Goal: Task Accomplishment & Management: Manage account settings

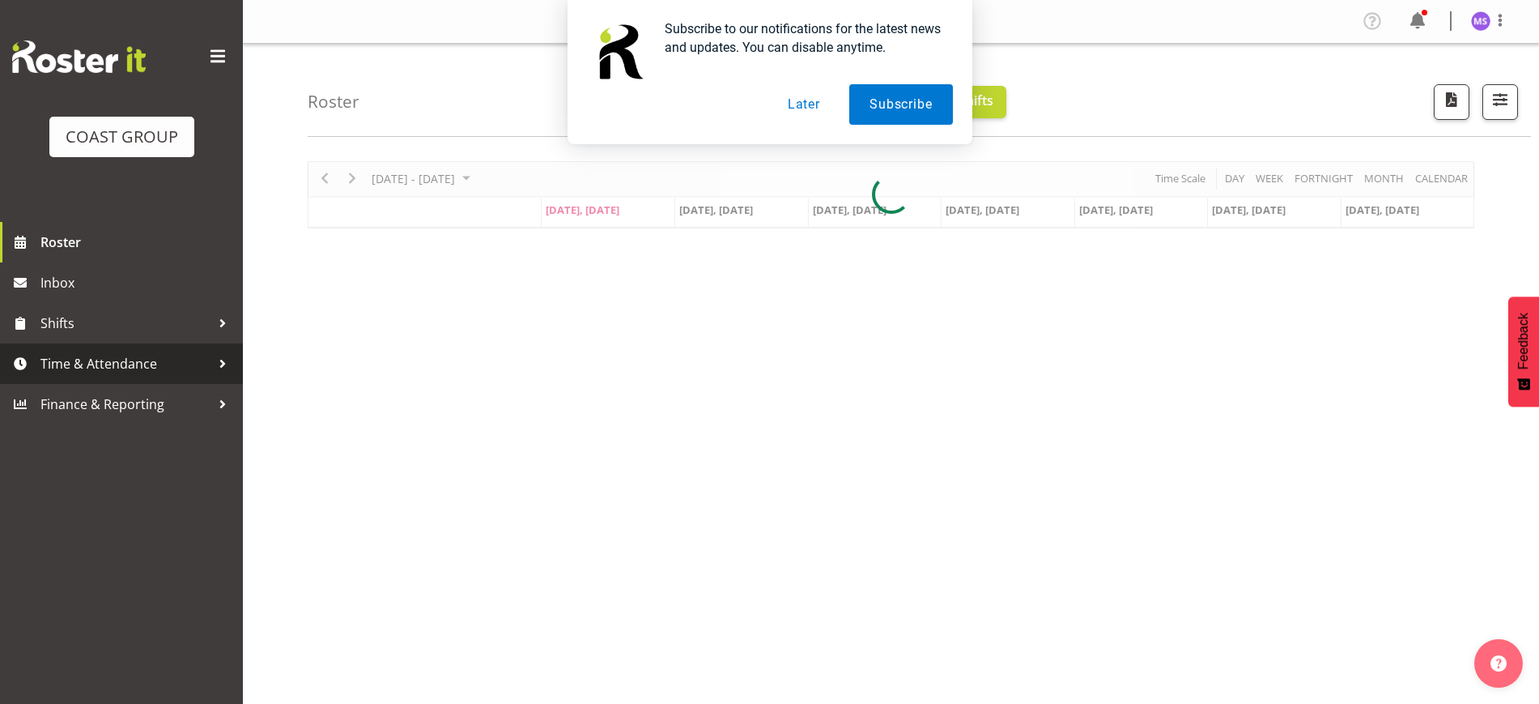
click at [144, 363] on span "Time & Attendance" at bounding box center [125, 363] width 170 height 24
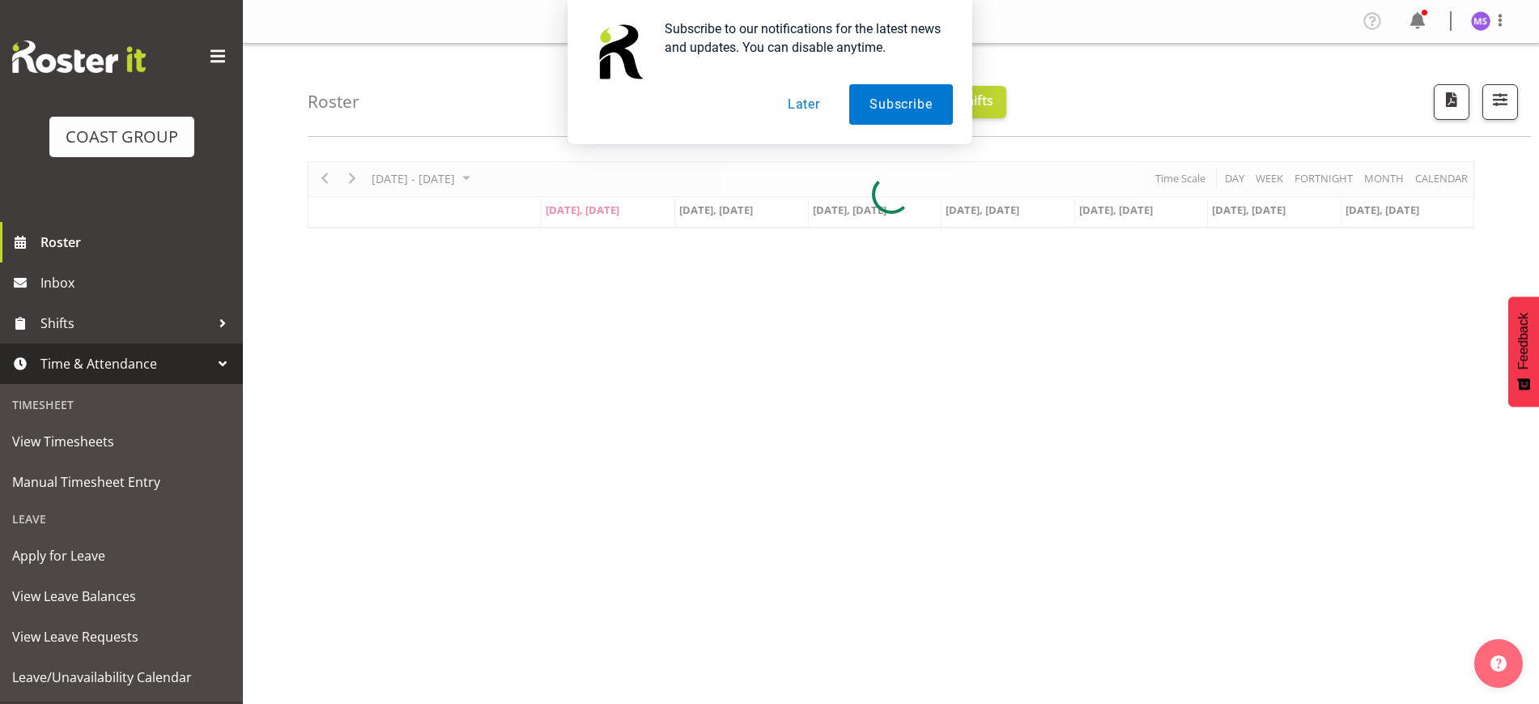
click at [817, 116] on button "Later" at bounding box center [804, 104] width 73 height 40
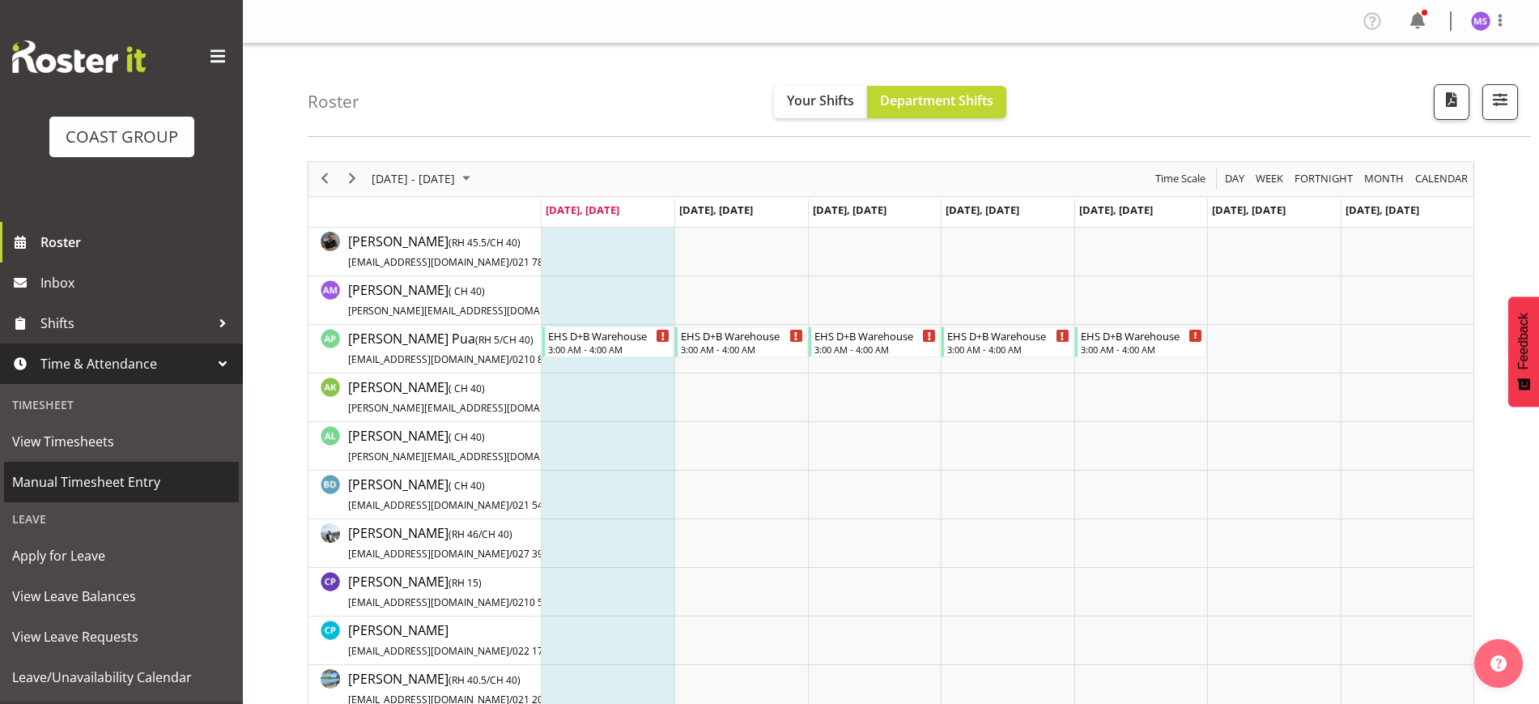
scroll to position [38, 0]
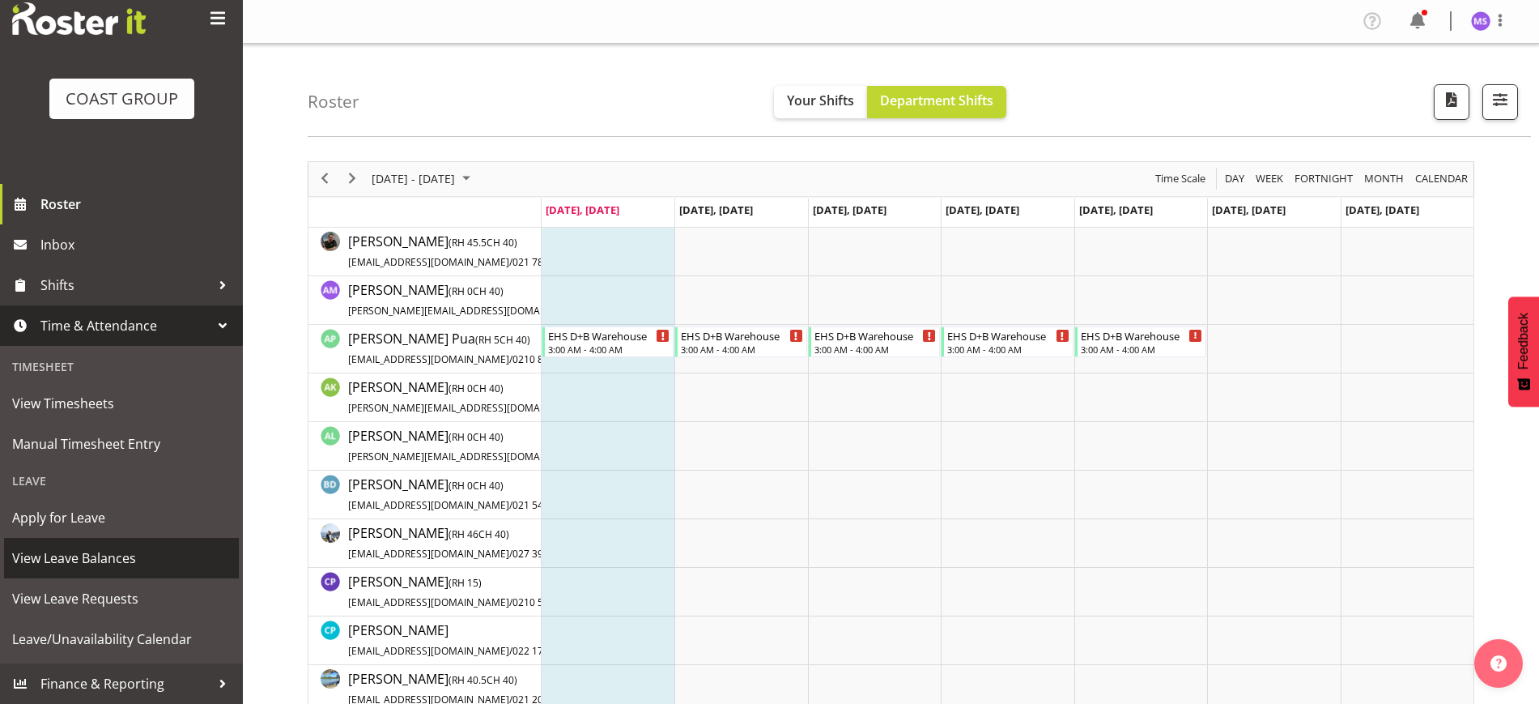
click at [123, 553] on span "View Leave Balances" at bounding box center [121, 558] width 219 height 24
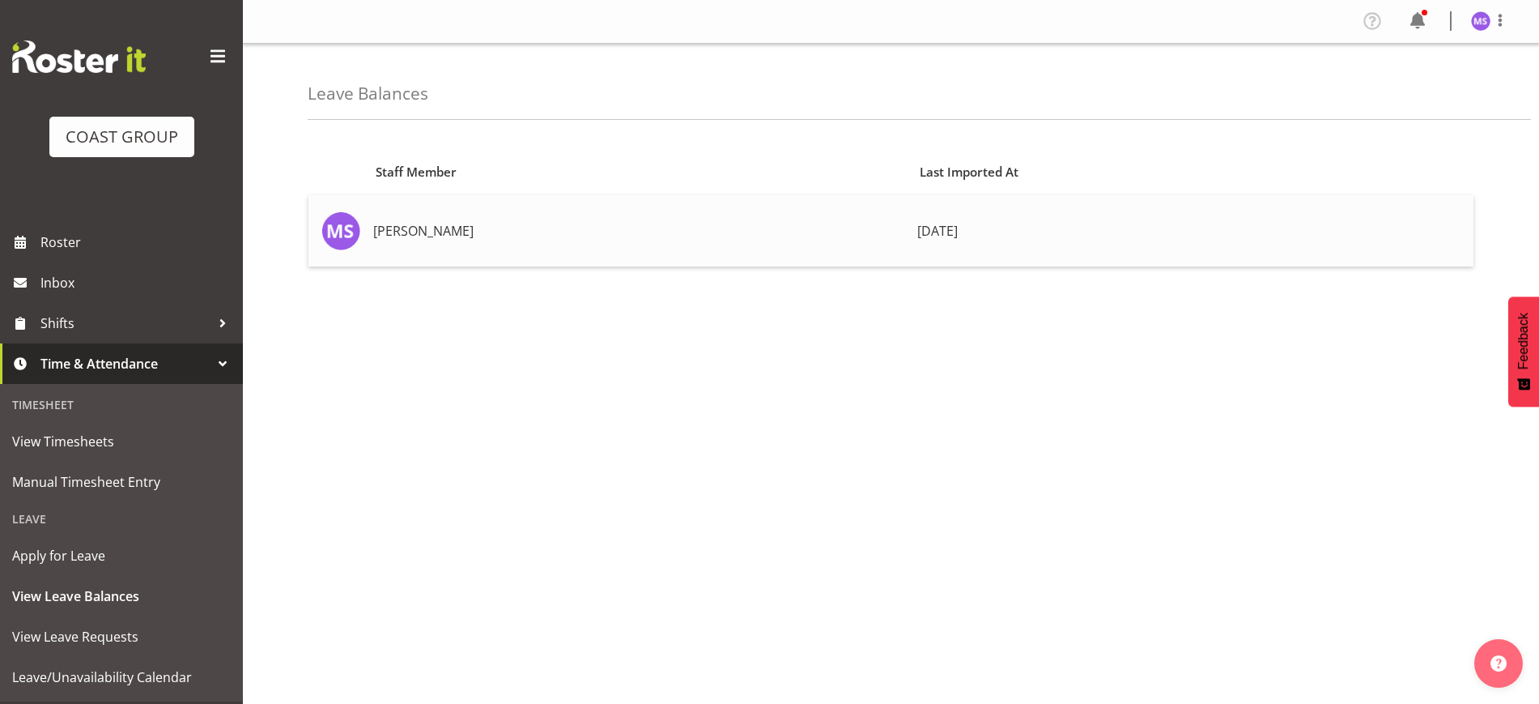
click at [1012, 223] on td "[DATE]" at bounding box center [1192, 230] width 563 height 71
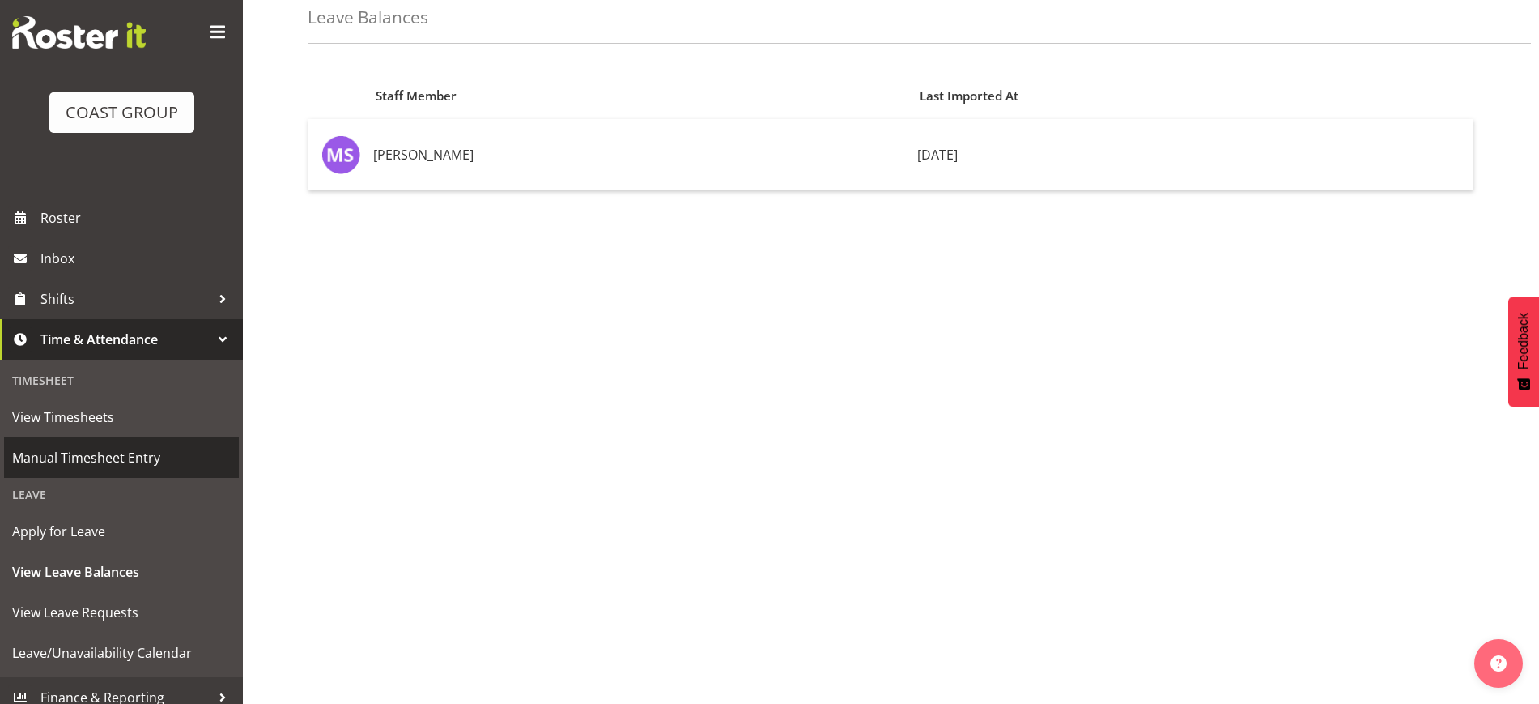
scroll to position [38, 0]
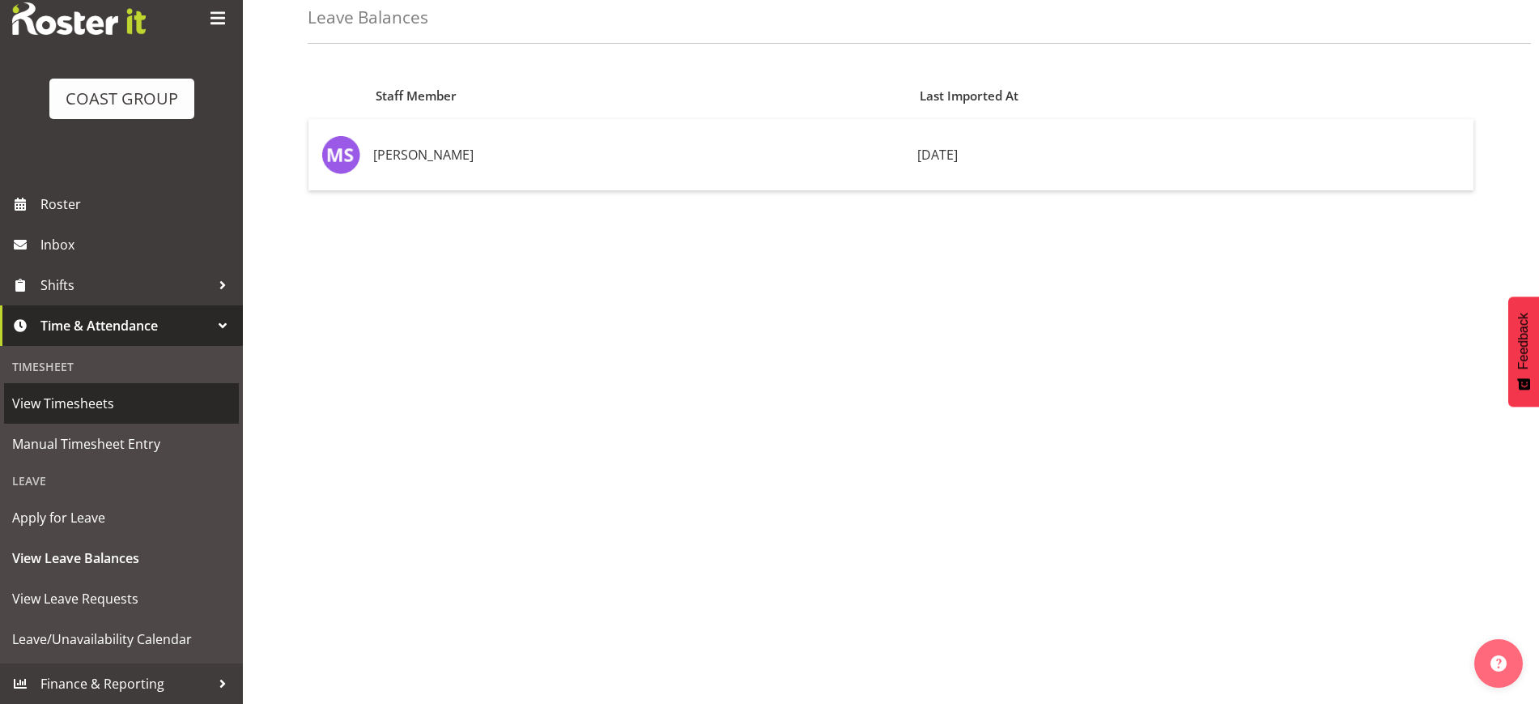
click at [114, 404] on span "View Timesheets" at bounding box center [121, 403] width 219 height 24
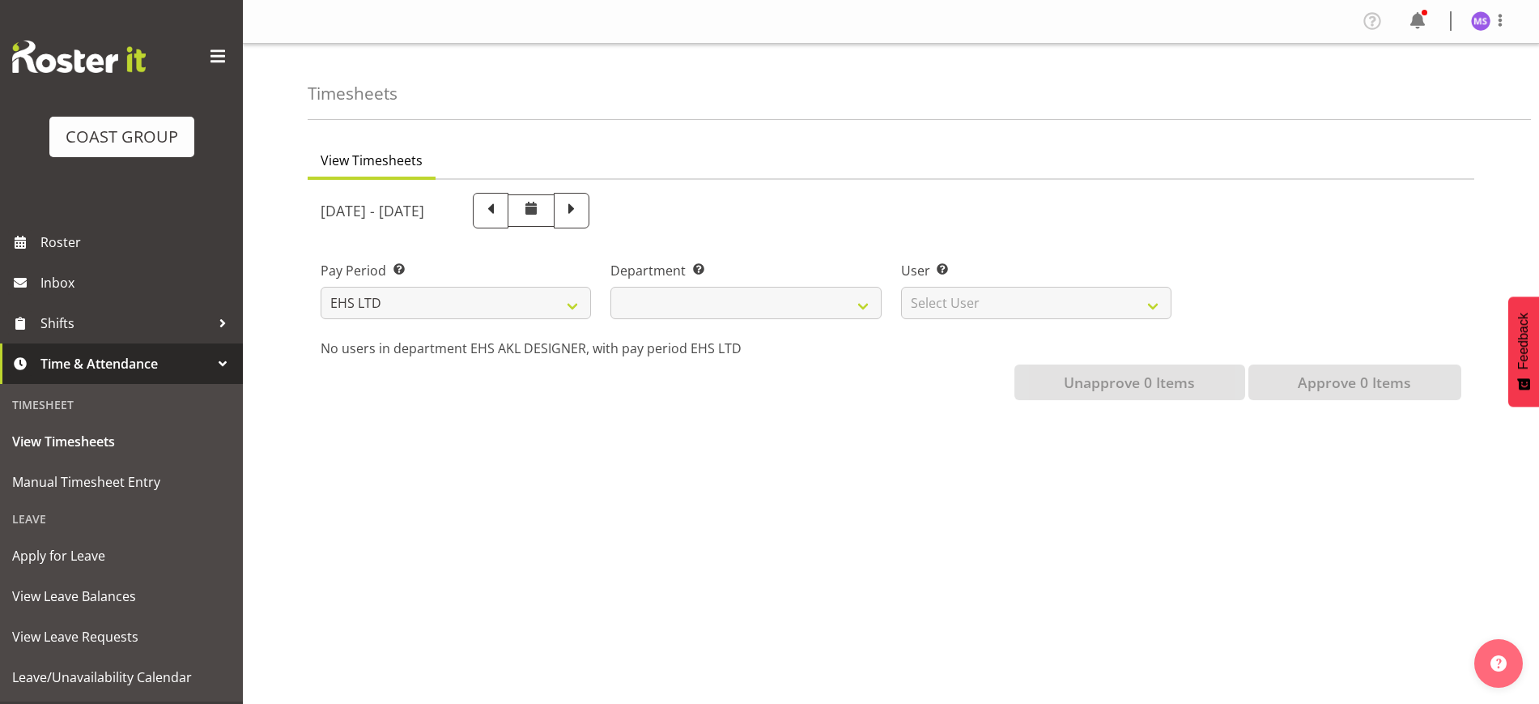
select select
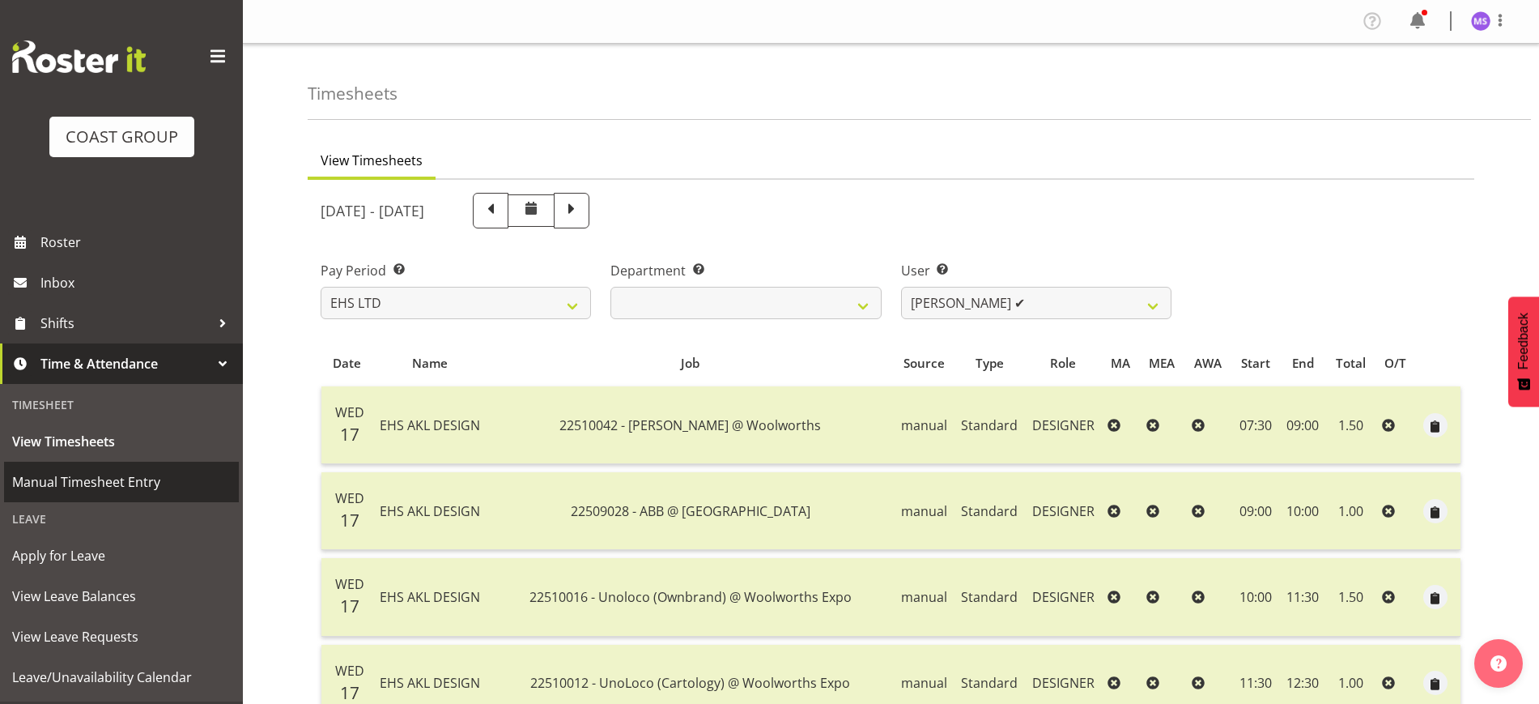
click at [117, 477] on span "Manual Timesheet Entry" at bounding box center [121, 482] width 219 height 24
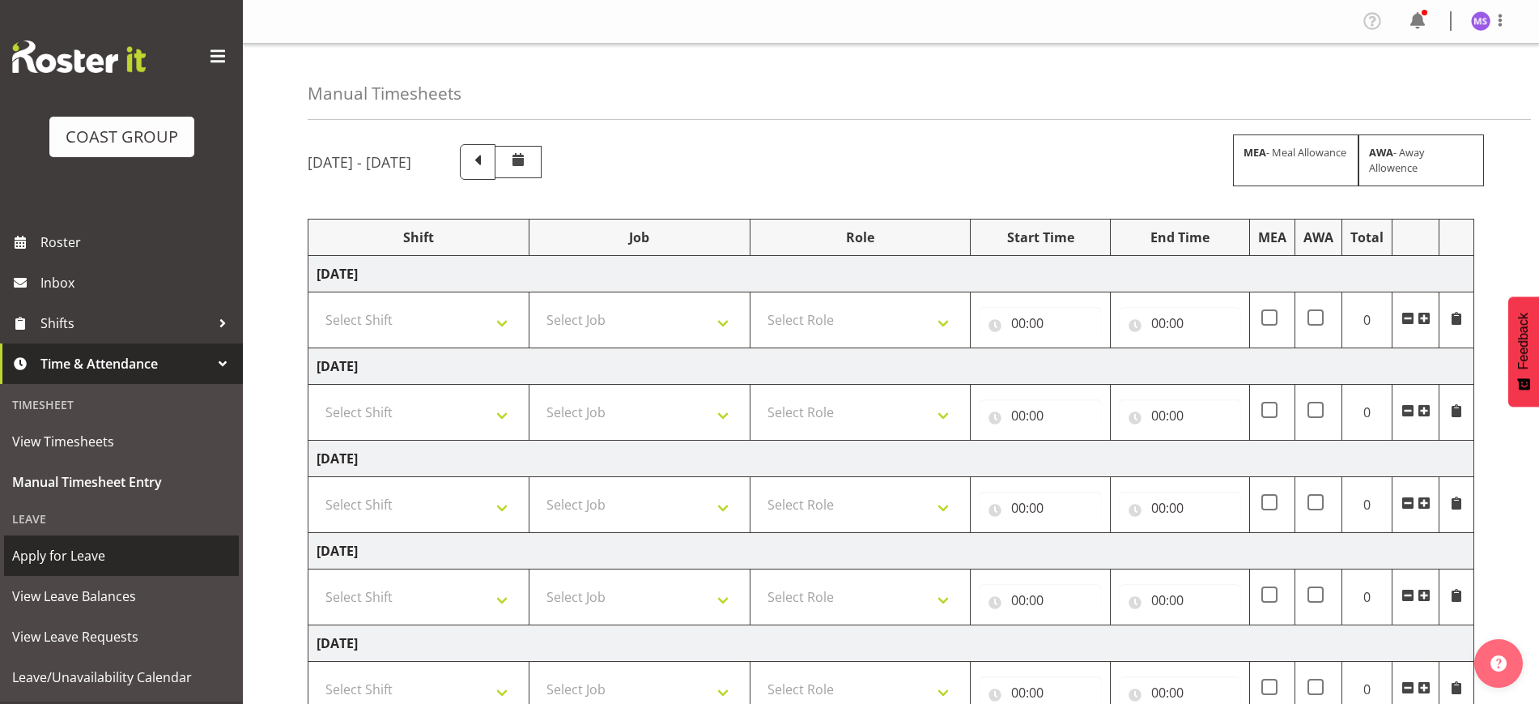
scroll to position [38, 0]
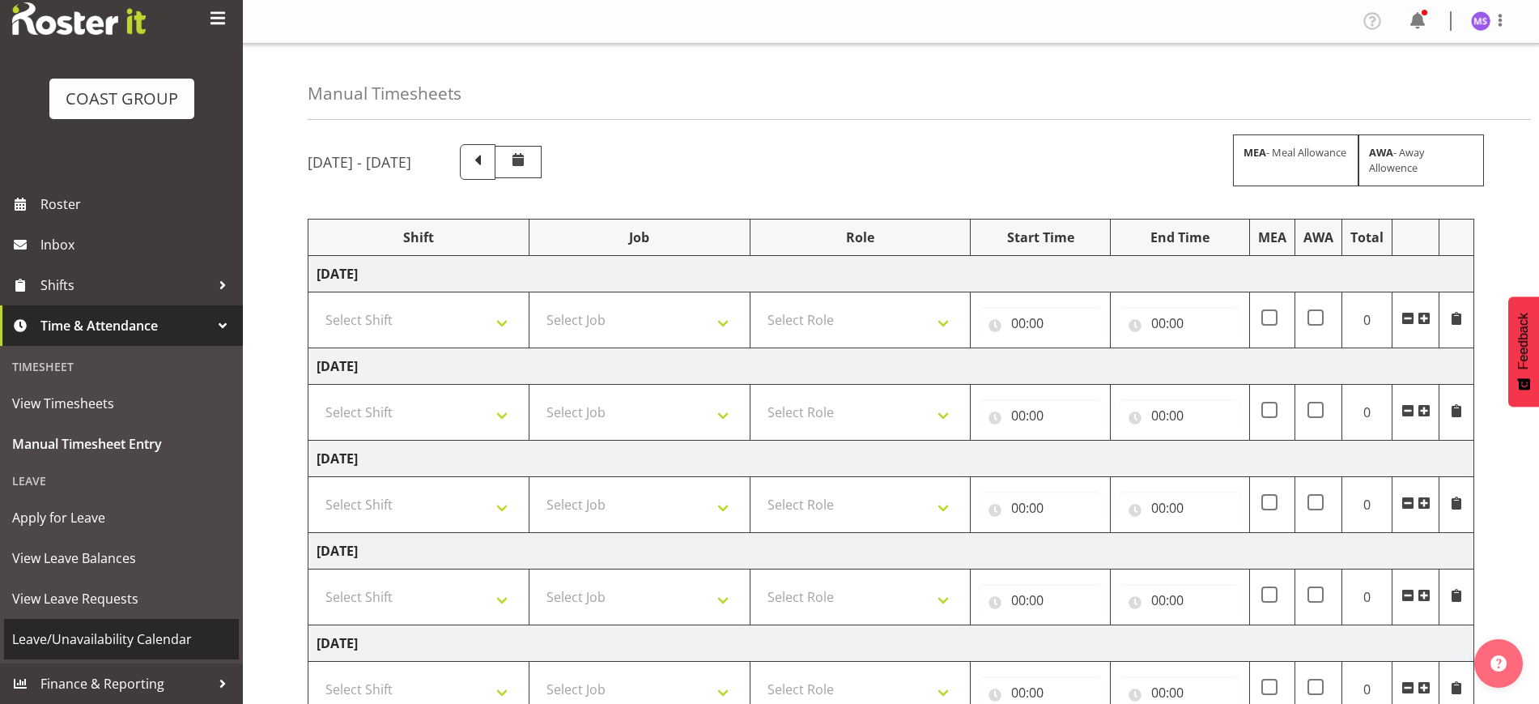
click at [100, 648] on span "Leave/Unavailability Calendar" at bounding box center [121, 639] width 219 height 24
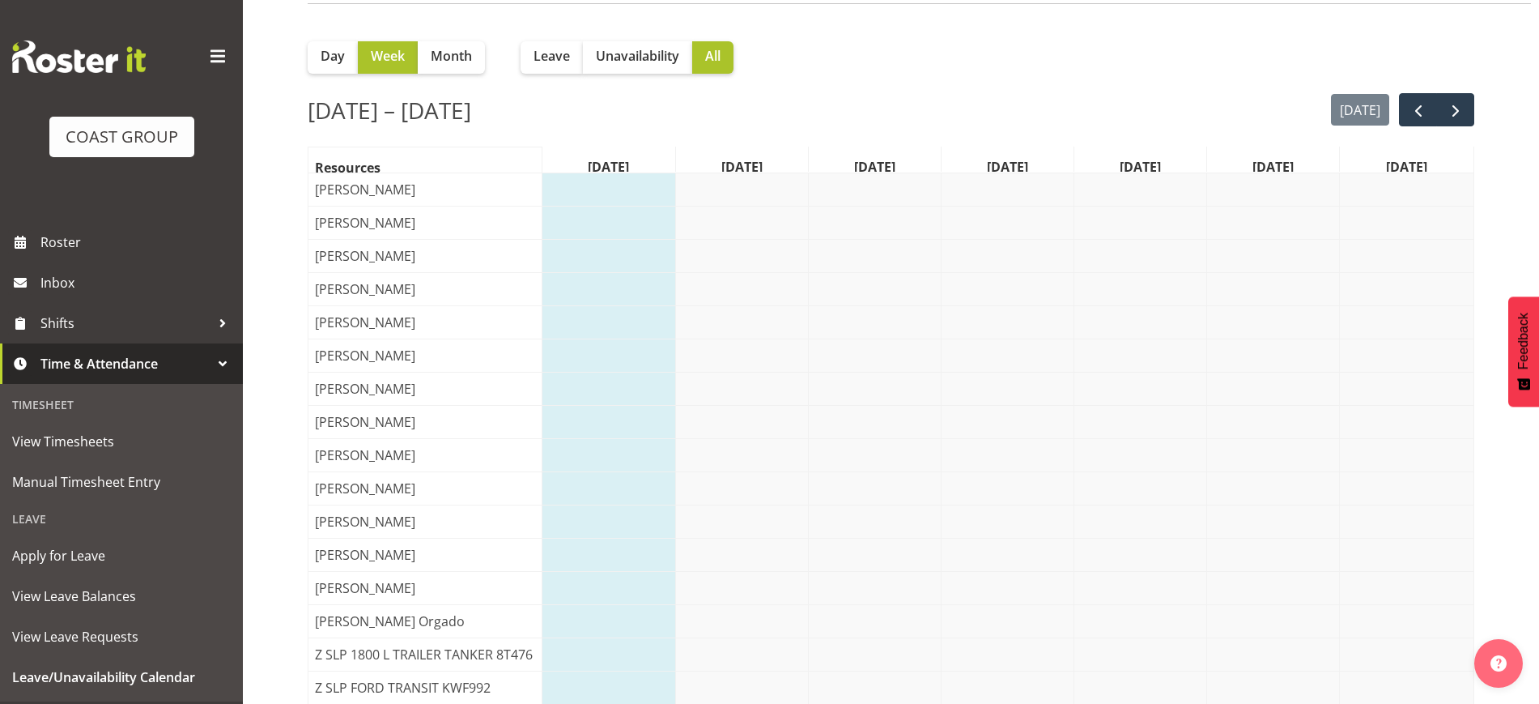
scroll to position [101, 0]
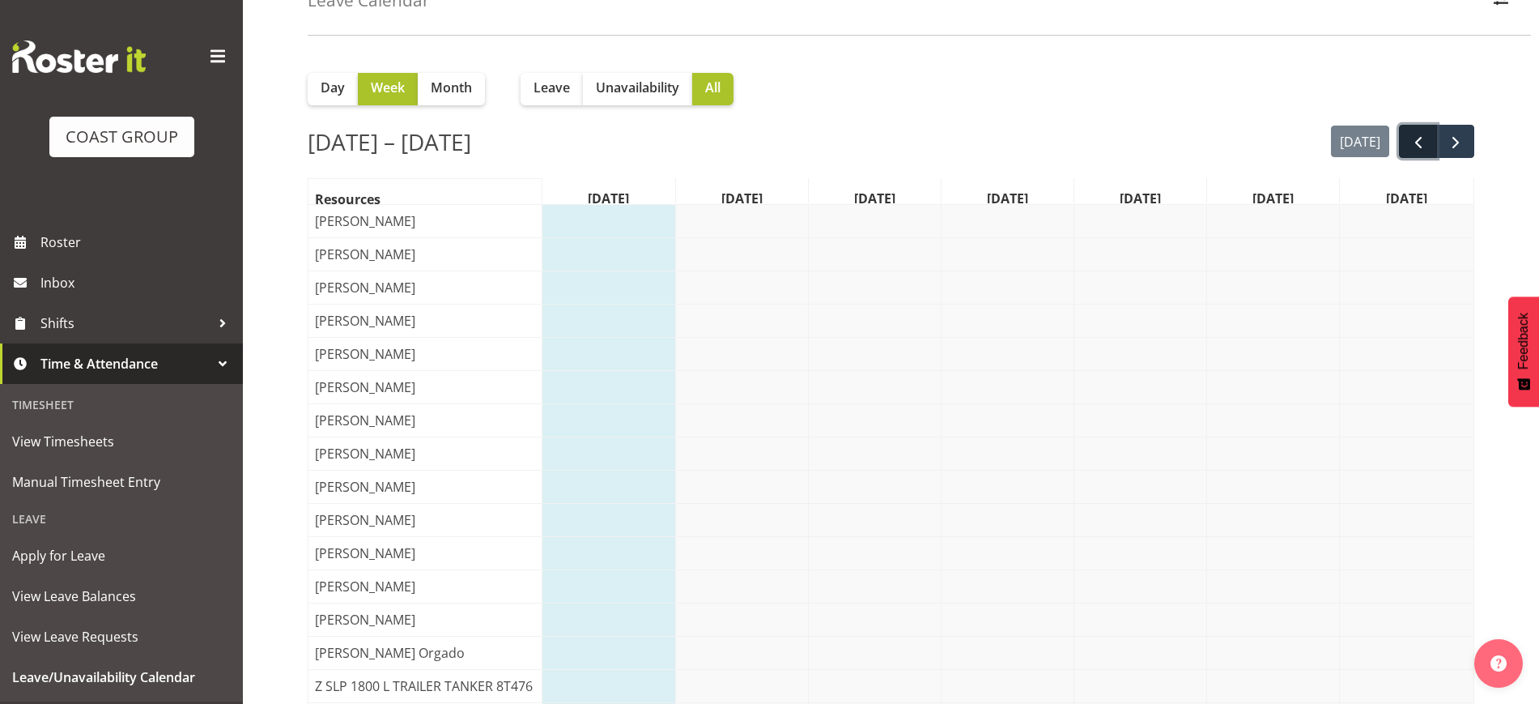
click at [1423, 140] on span "prev" at bounding box center [1418, 142] width 19 height 19
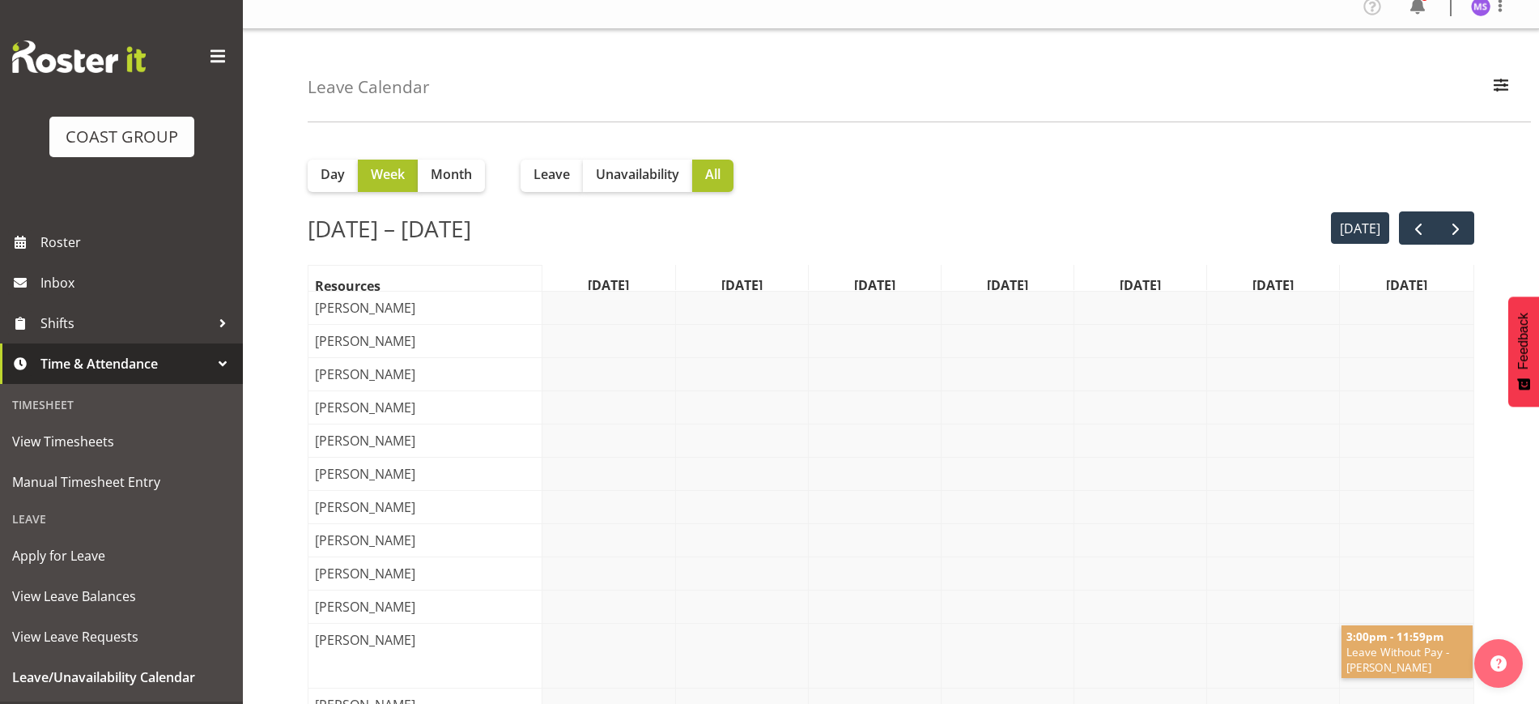
scroll to position [0, 0]
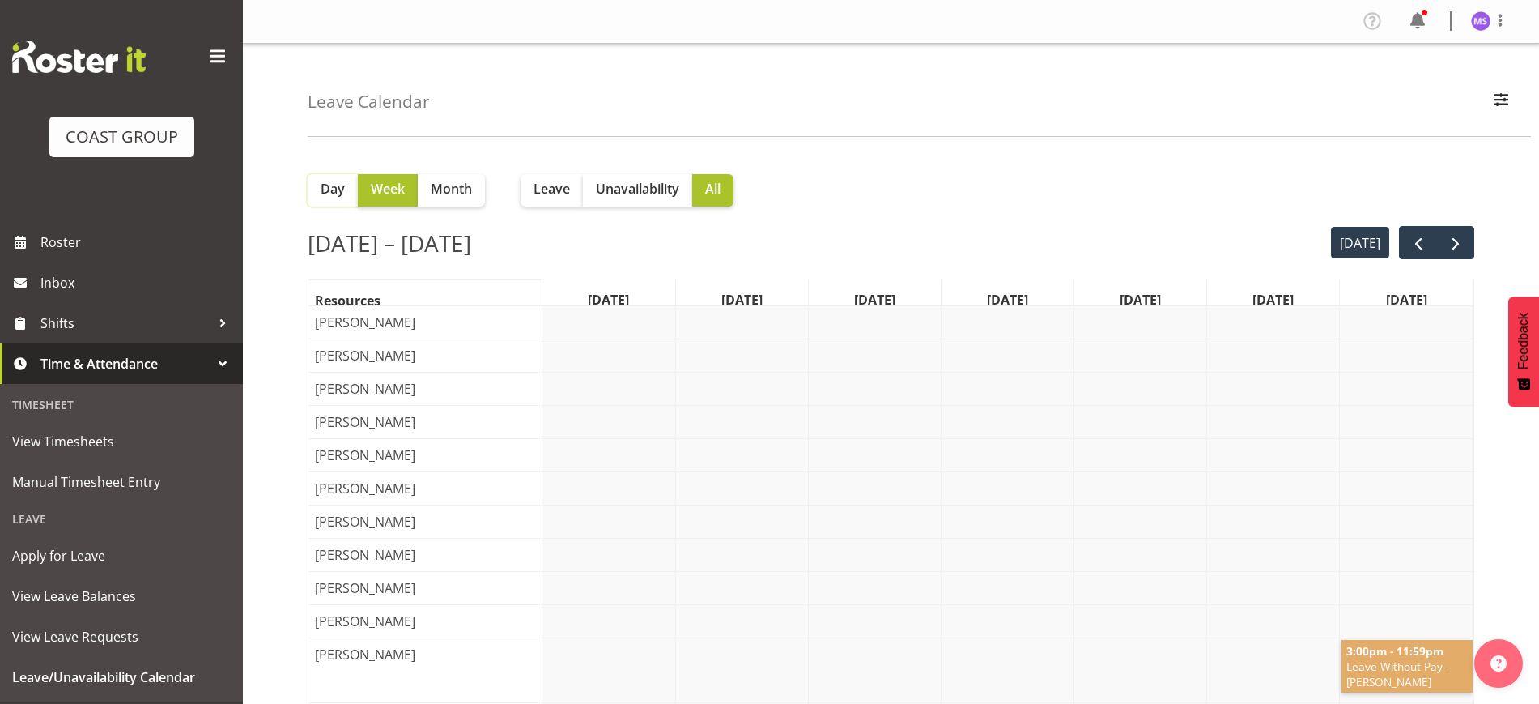
click at [346, 181] on button "Day" at bounding box center [333, 190] width 50 height 32
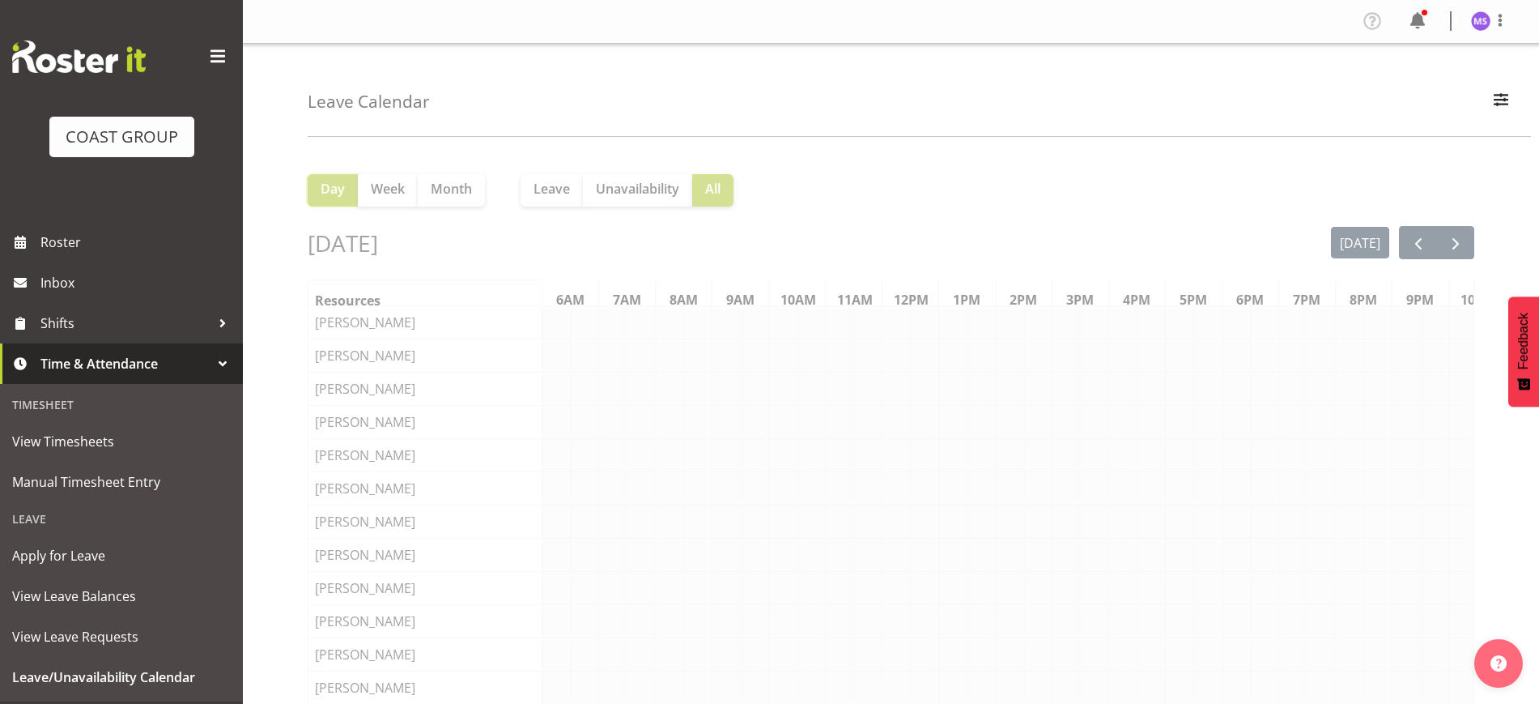
scroll to position [0, 125]
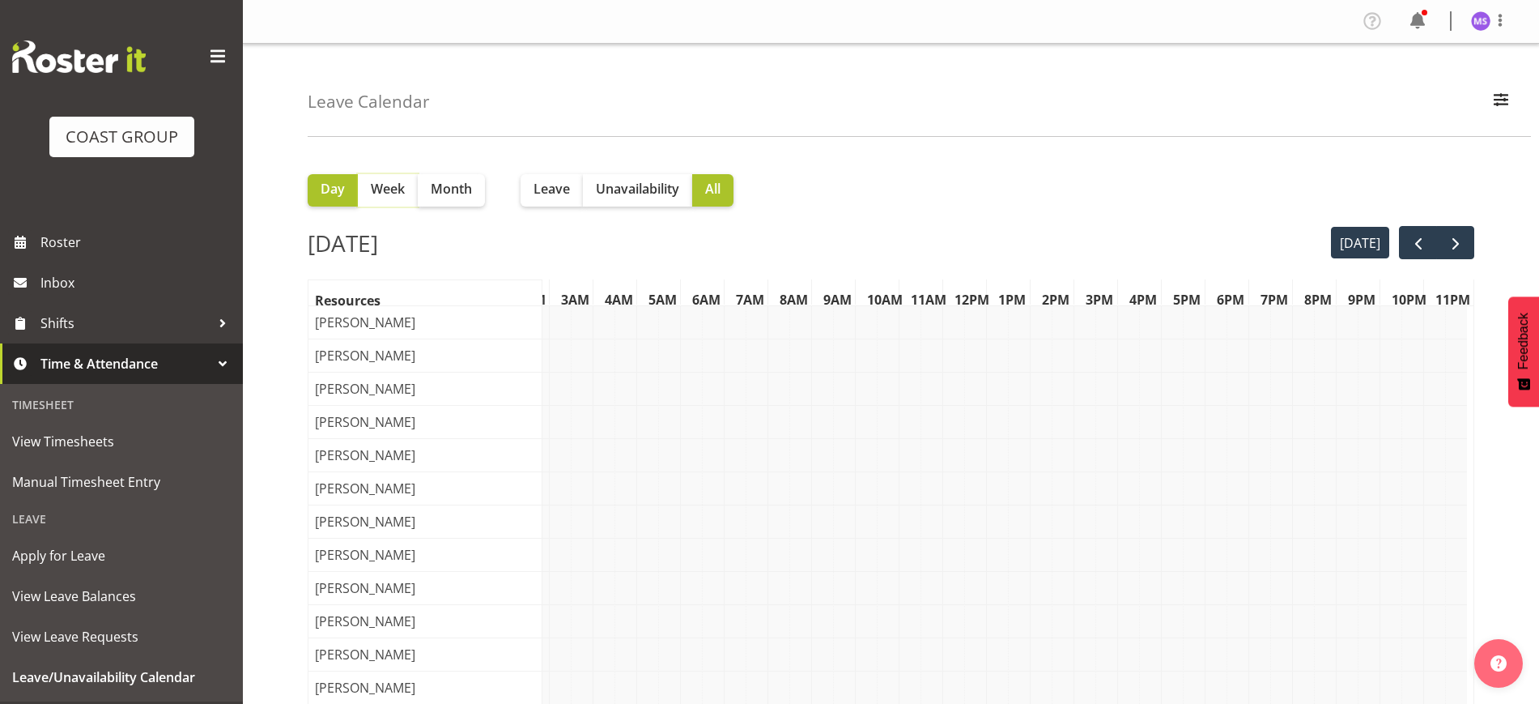
click at [398, 191] on span "Week" at bounding box center [388, 188] width 34 height 19
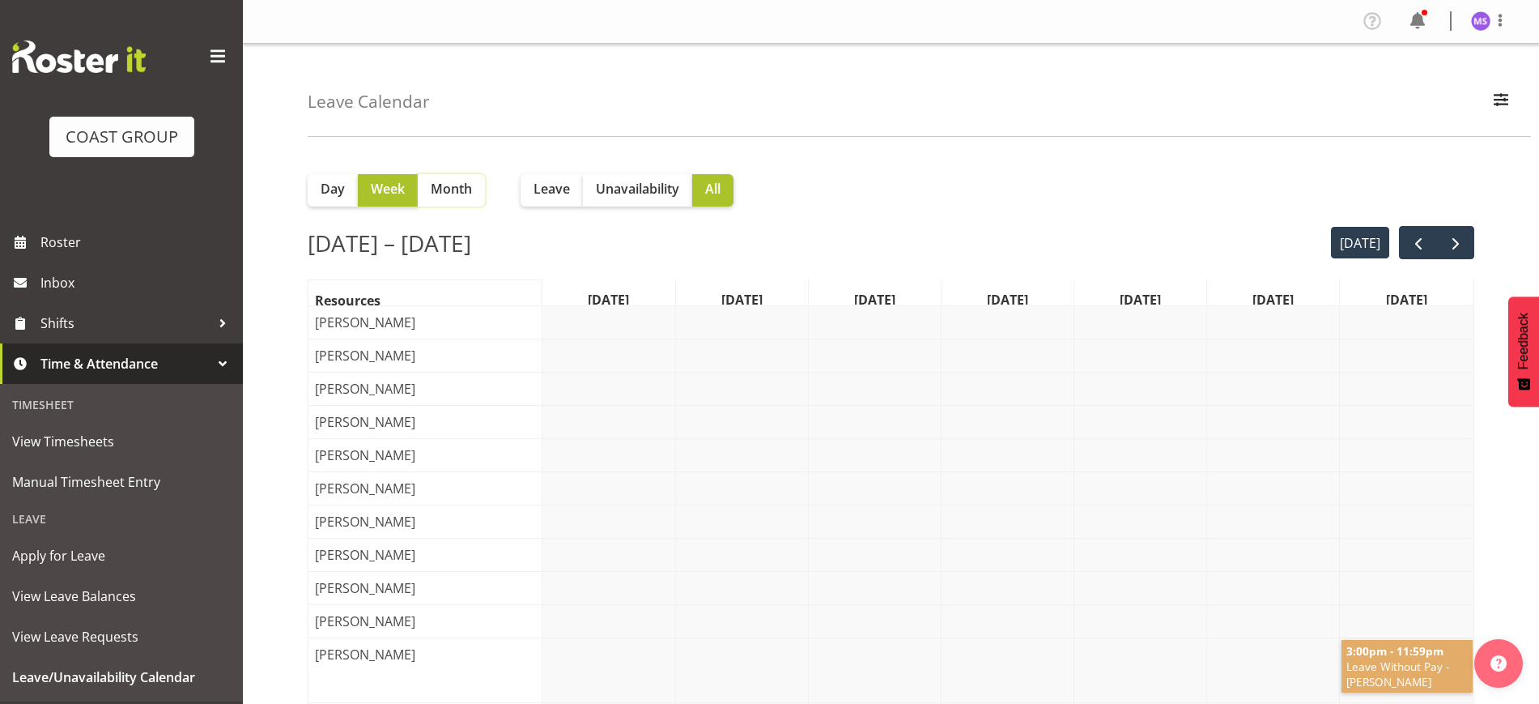
click at [458, 183] on span "Month" at bounding box center [451, 188] width 41 height 19
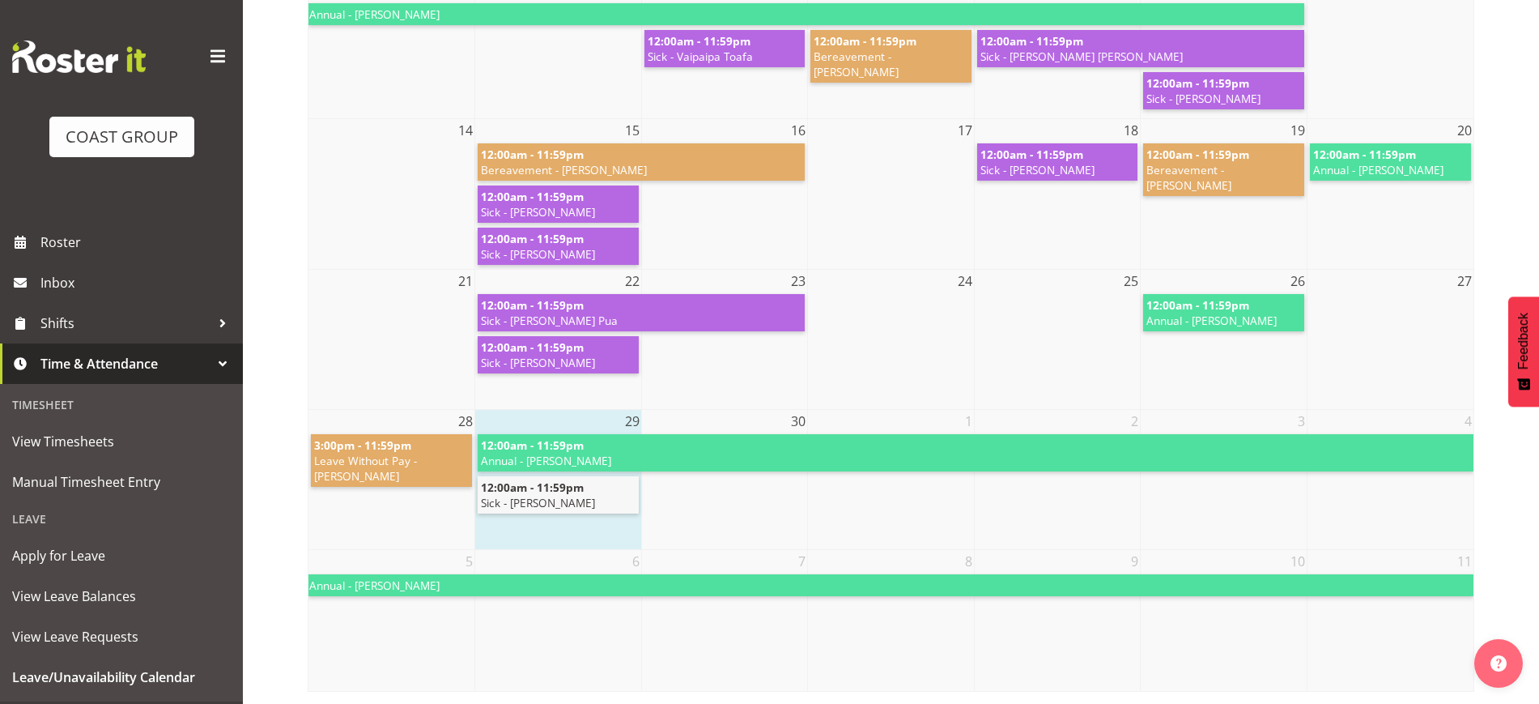
scroll to position [0, 0]
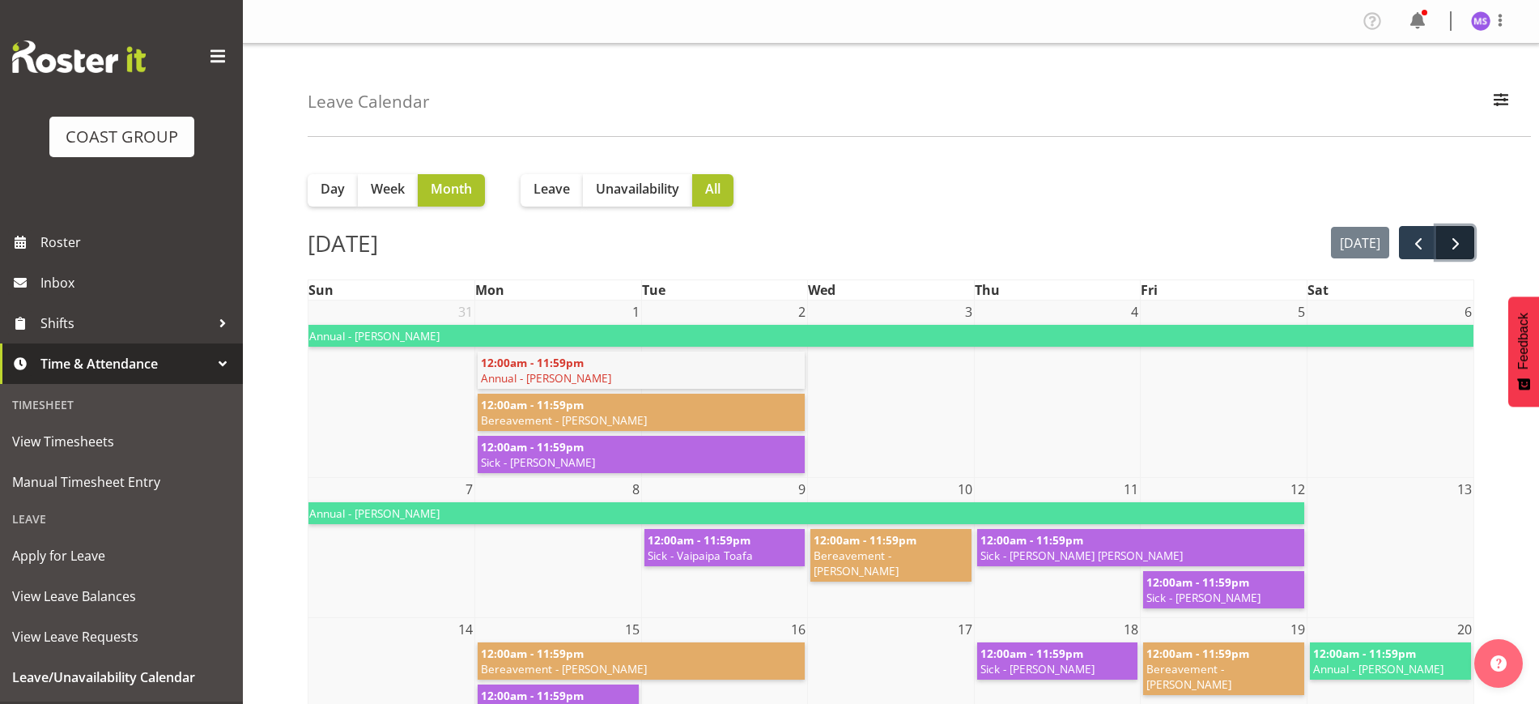
click at [1460, 241] on span "next" at bounding box center [1455, 243] width 19 height 19
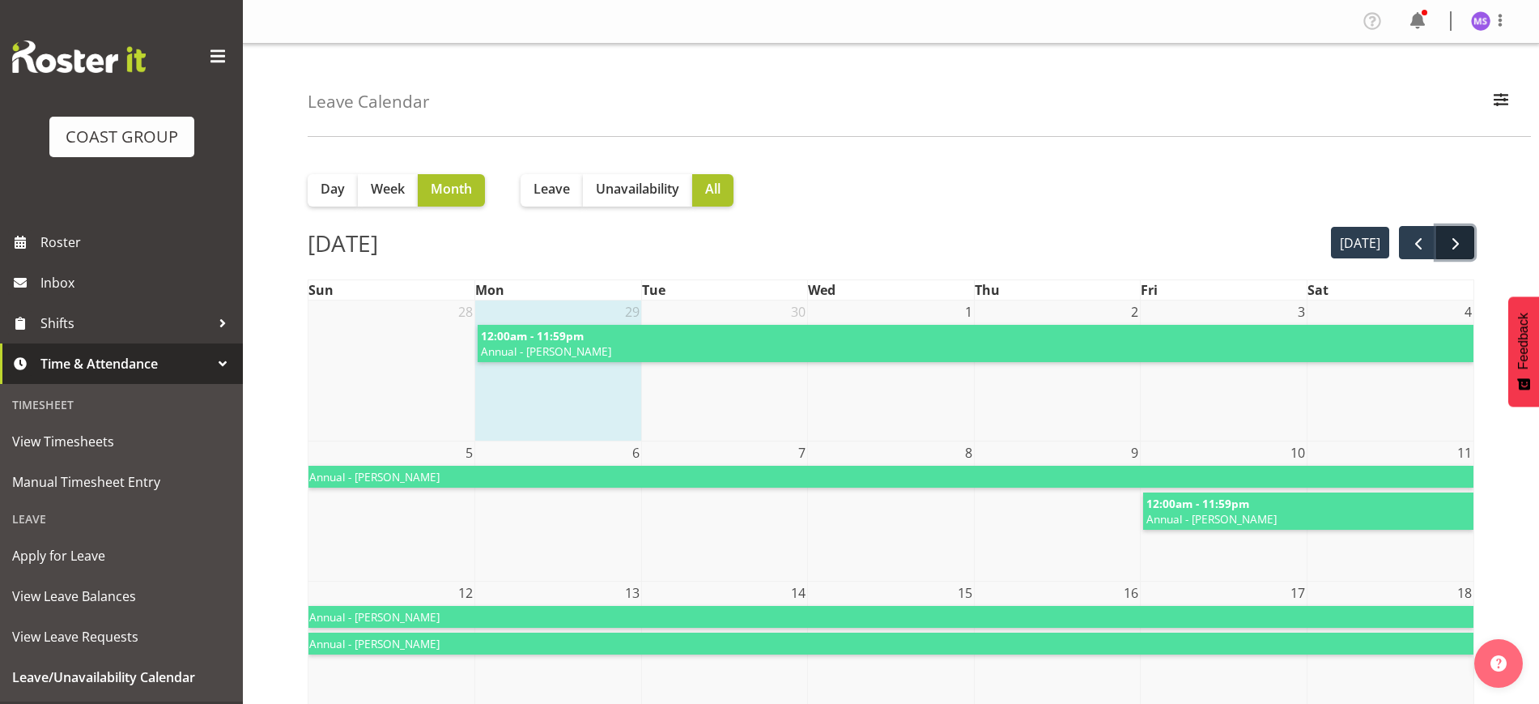
click at [1451, 244] on span "next" at bounding box center [1455, 243] width 19 height 19
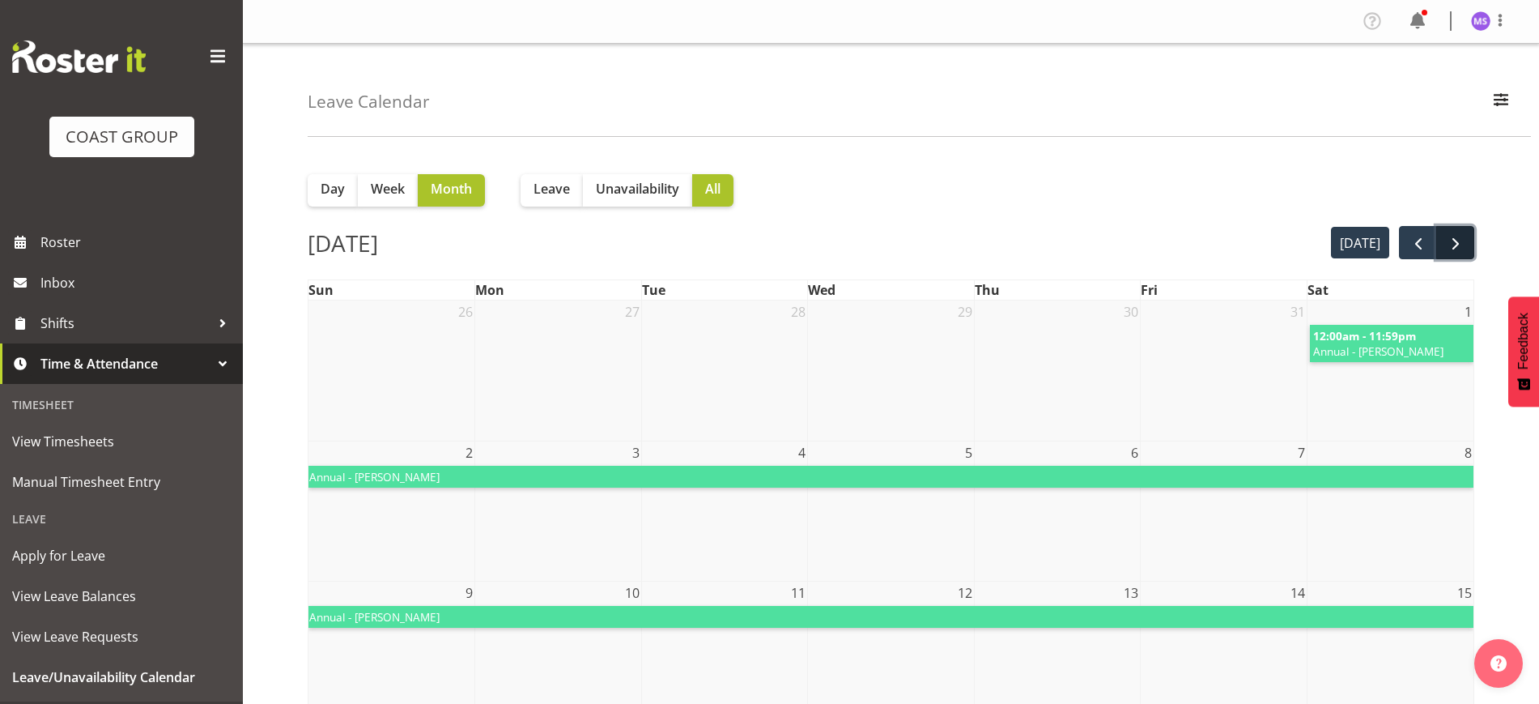
click at [1460, 238] on span "next" at bounding box center [1455, 243] width 19 height 19
